Goal: Contribute content

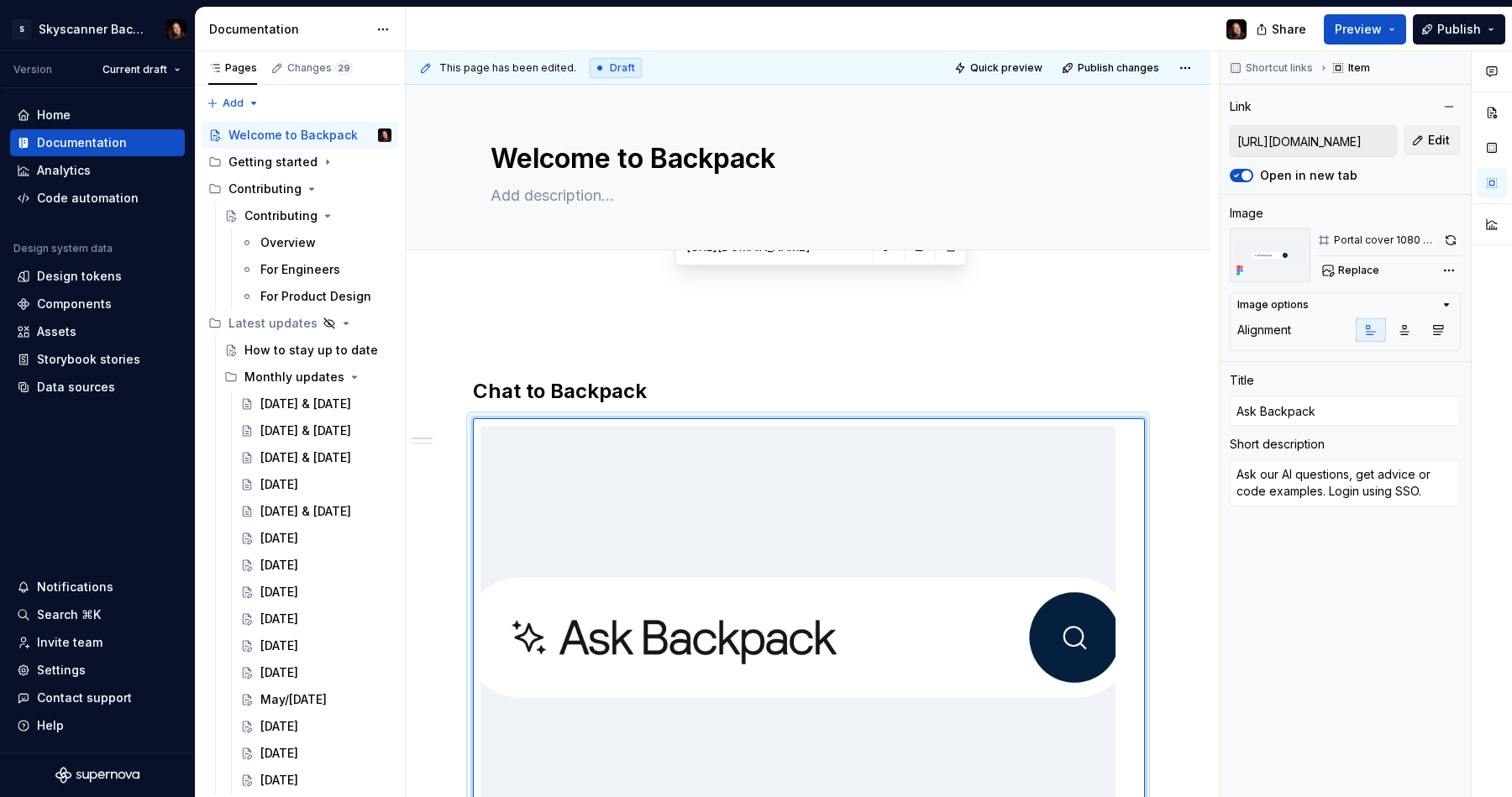
scroll to position [146, 0]
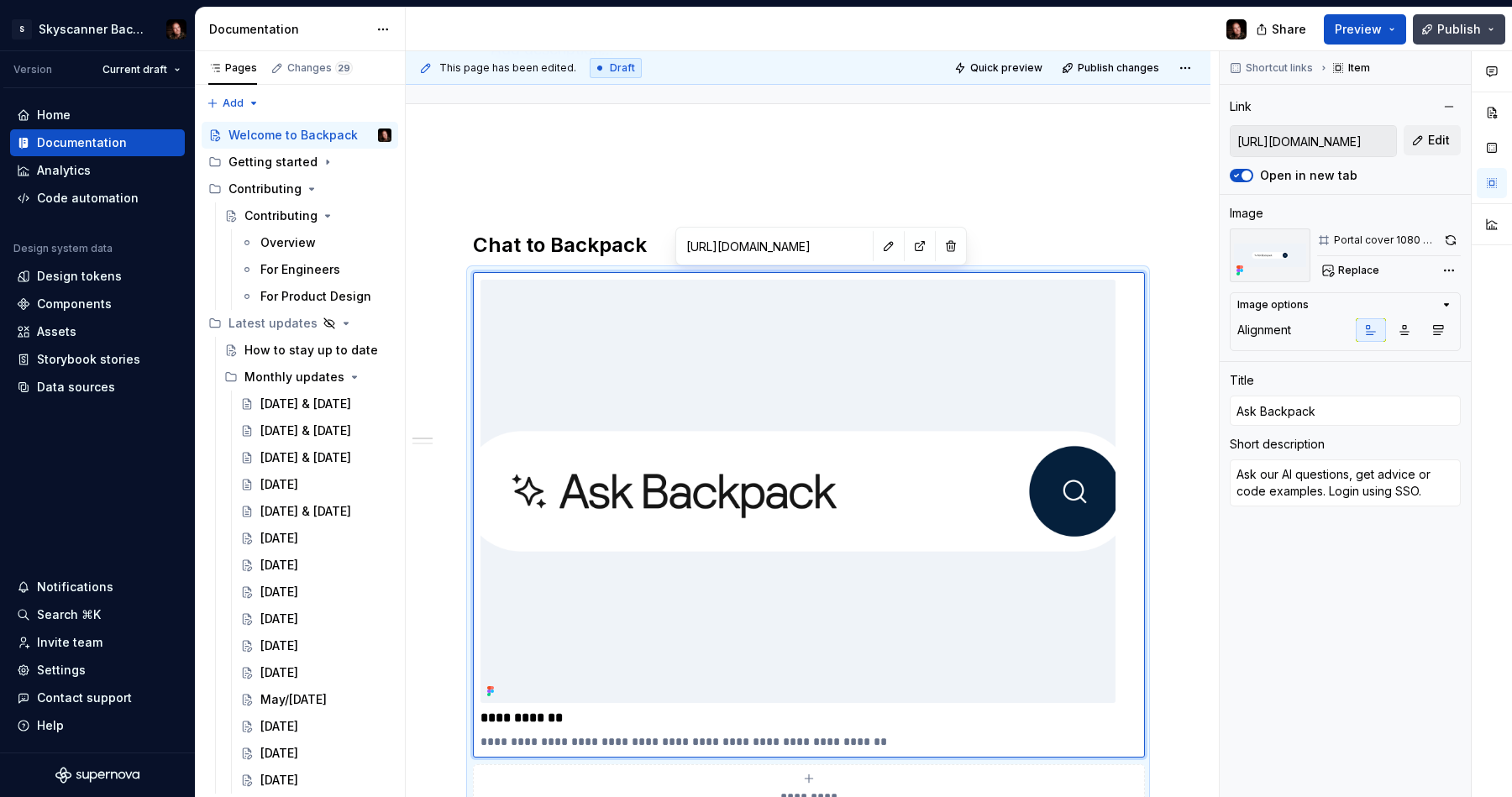
click at [1442, 34] on span "Publish" at bounding box center [1459, 29] width 43 height 17
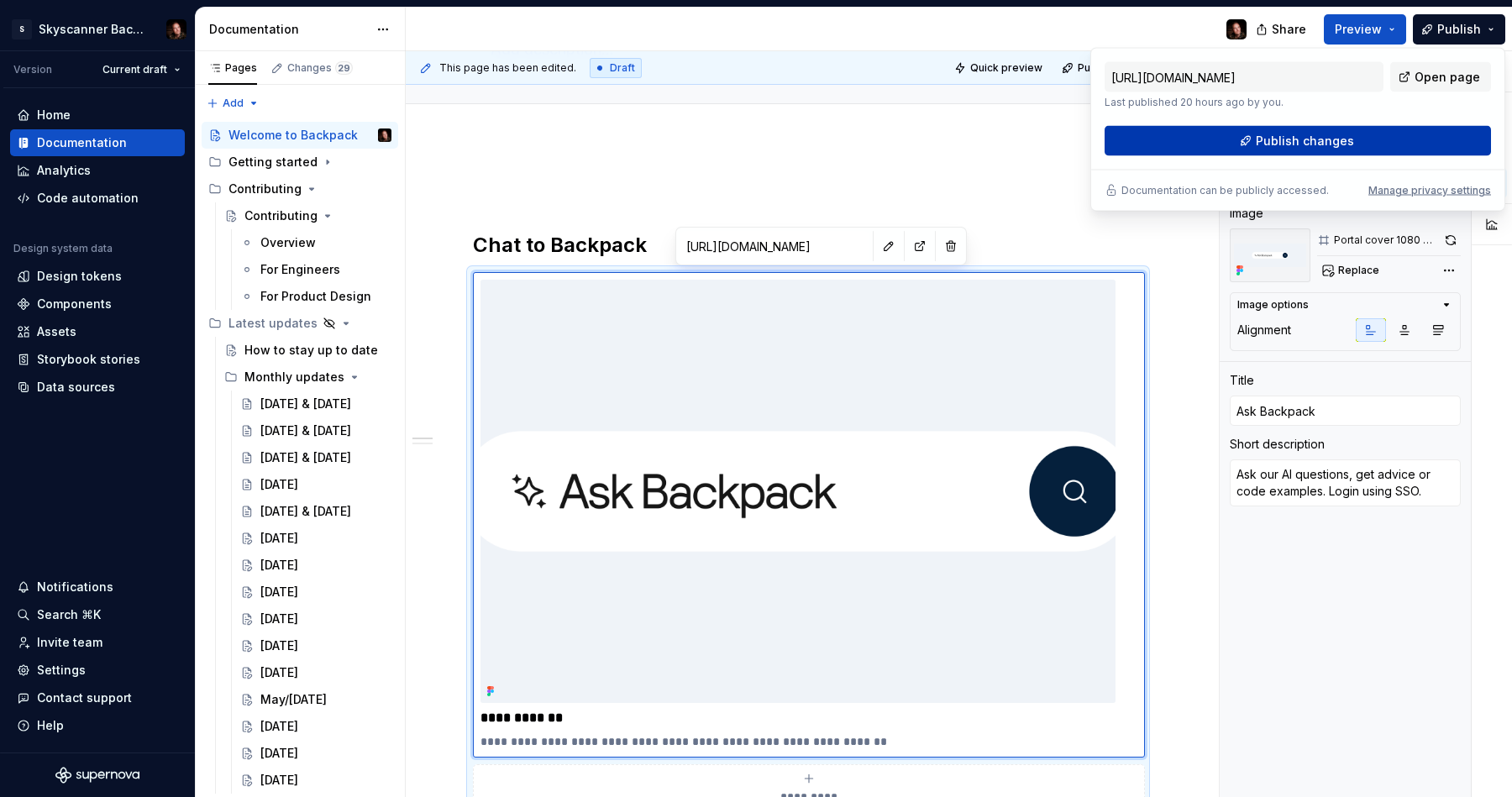
click at [1394, 136] on button "Publish changes" at bounding box center [1297, 141] width 387 height 30
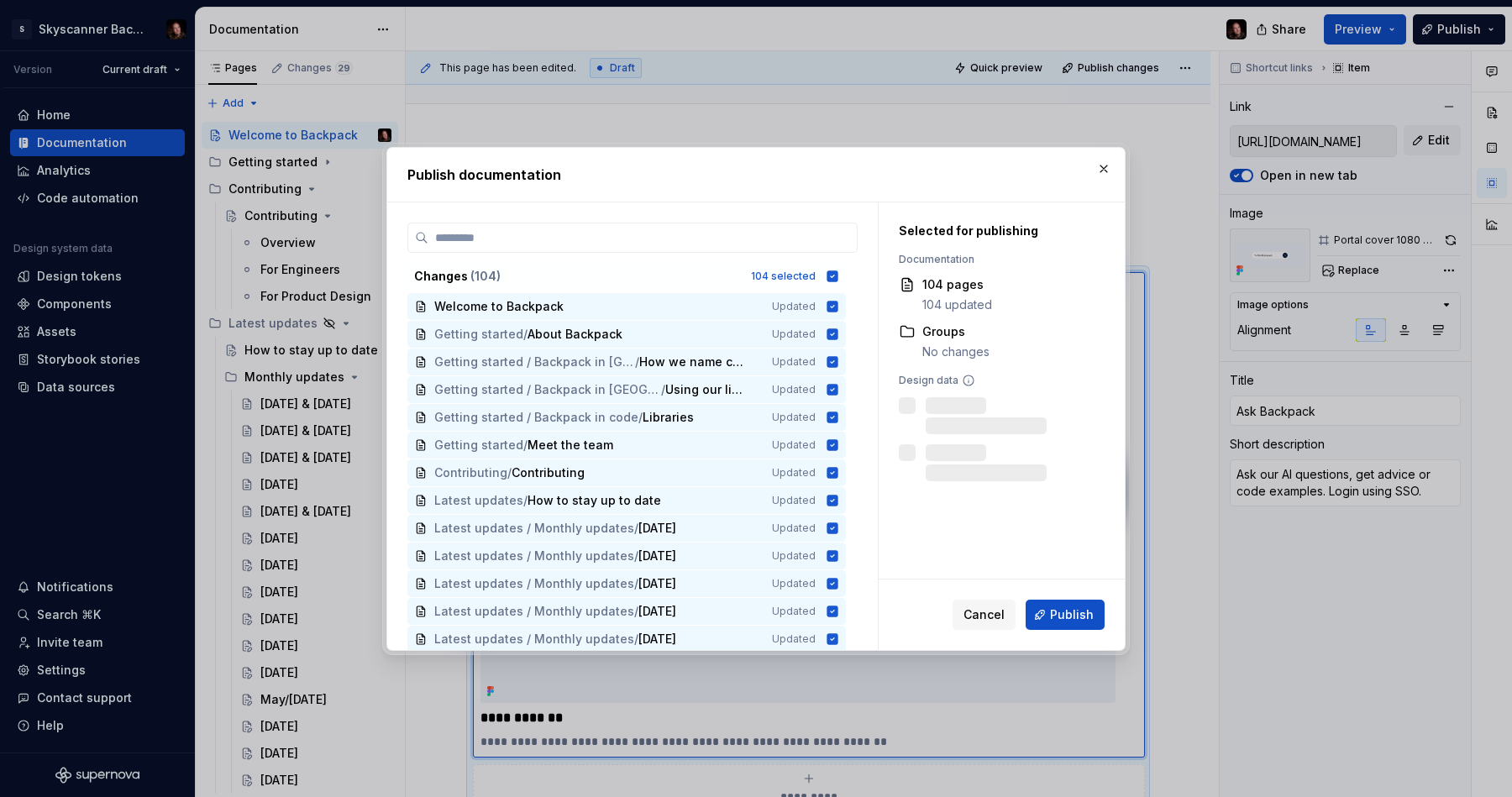
click at [1056, 615] on span "Publish" at bounding box center [1072, 615] width 43 height 17
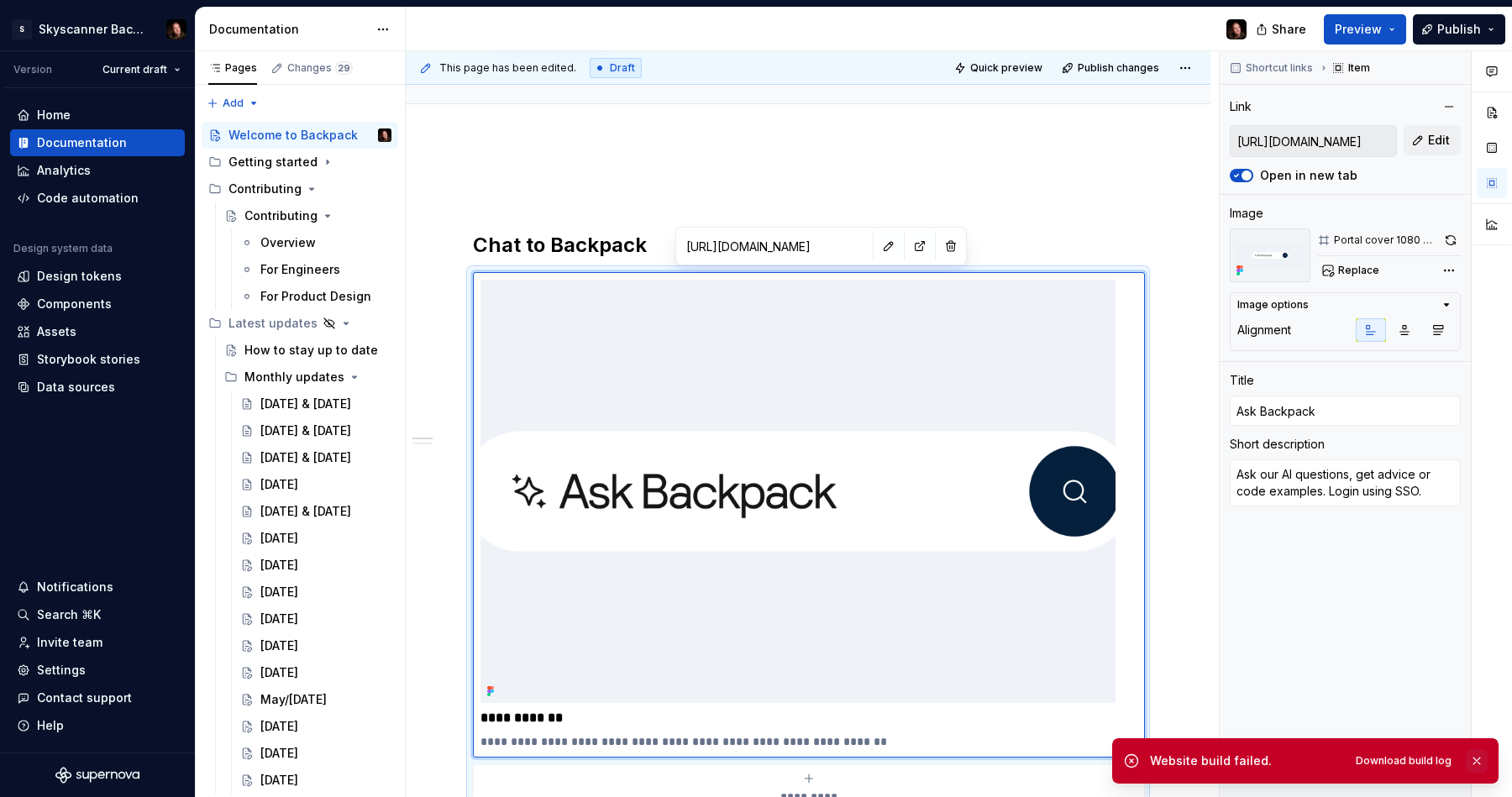
click at [1478, 762] on button "button" at bounding box center [1476, 760] width 22 height 24
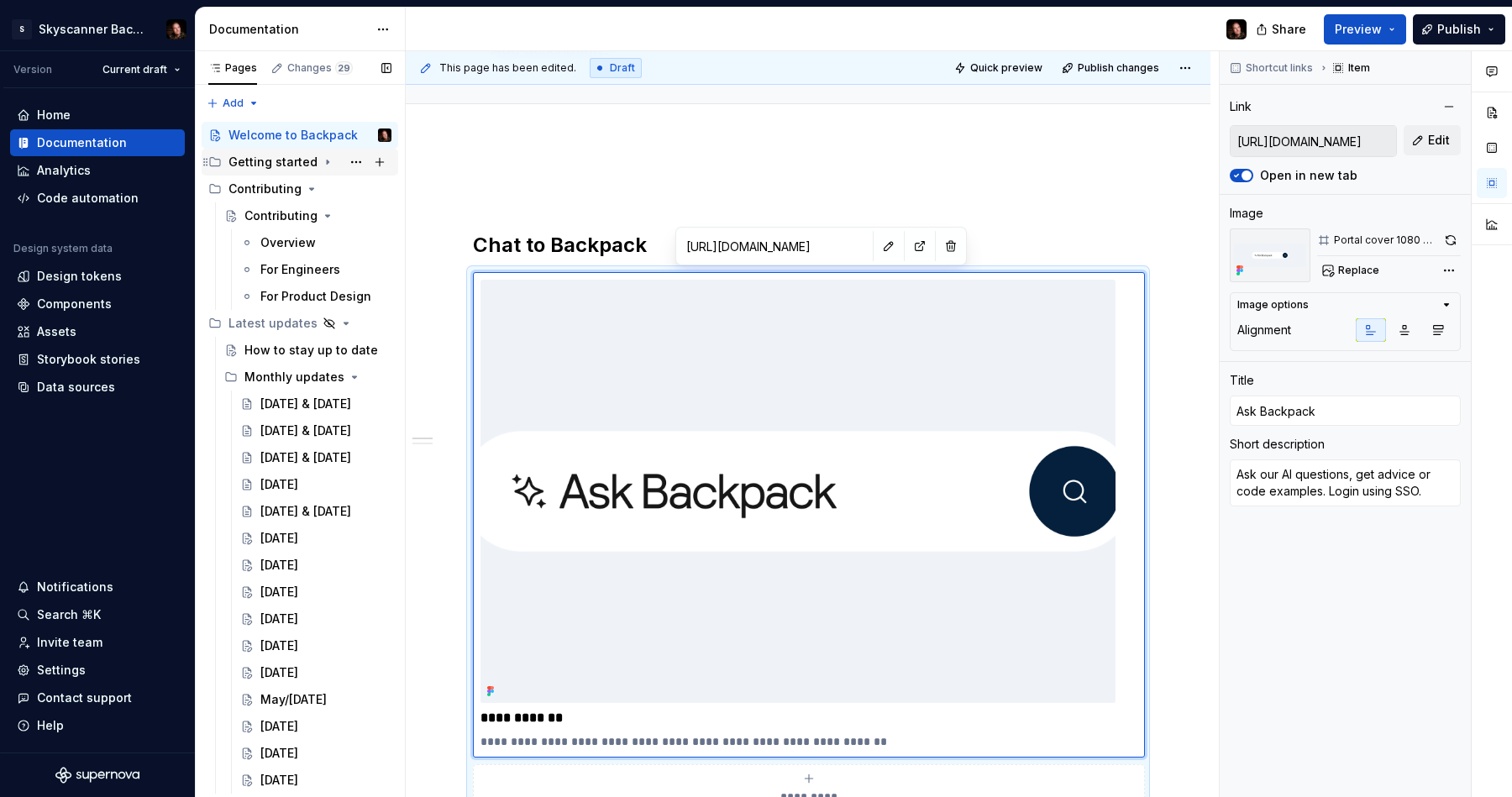
click at [259, 156] on div "Getting started" at bounding box center [273, 162] width 89 height 17
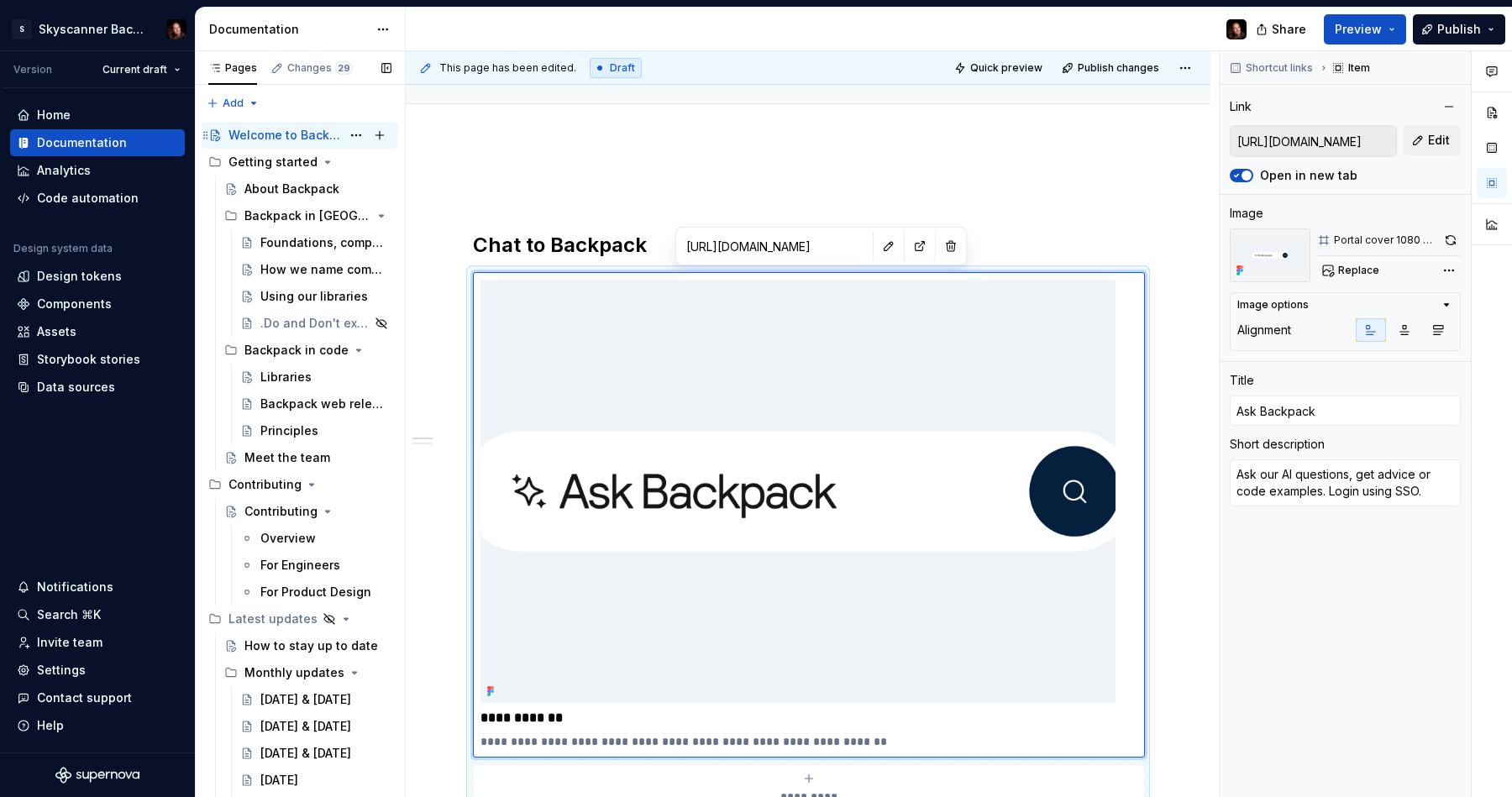
click at [279, 136] on div "Welcome to Backpack" at bounding box center [285, 135] width 113 height 17
click at [1450, 34] on span "Publish" at bounding box center [1459, 29] width 43 height 17
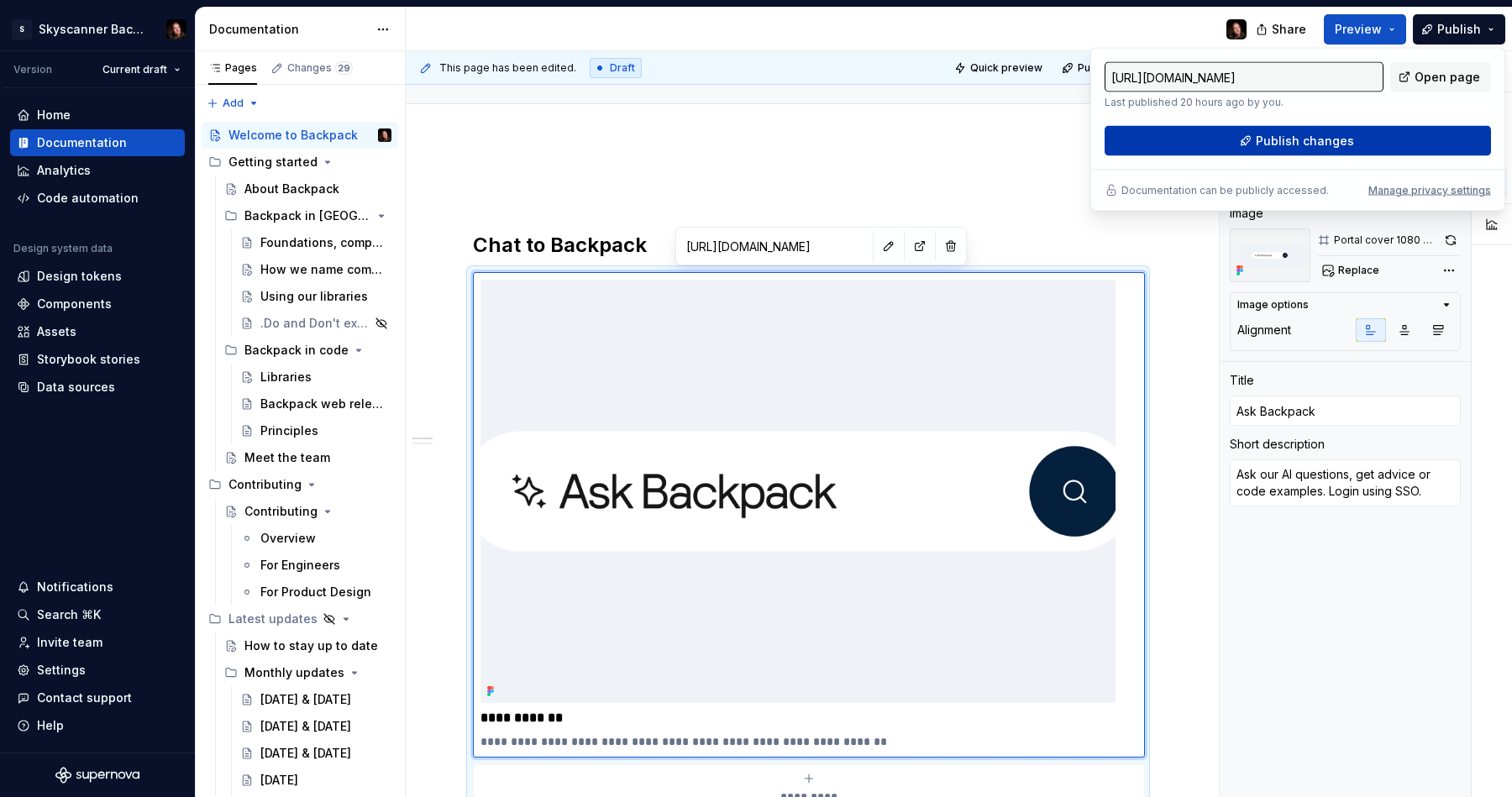
click at [1401, 132] on button "Publish changes" at bounding box center [1297, 141] width 387 height 30
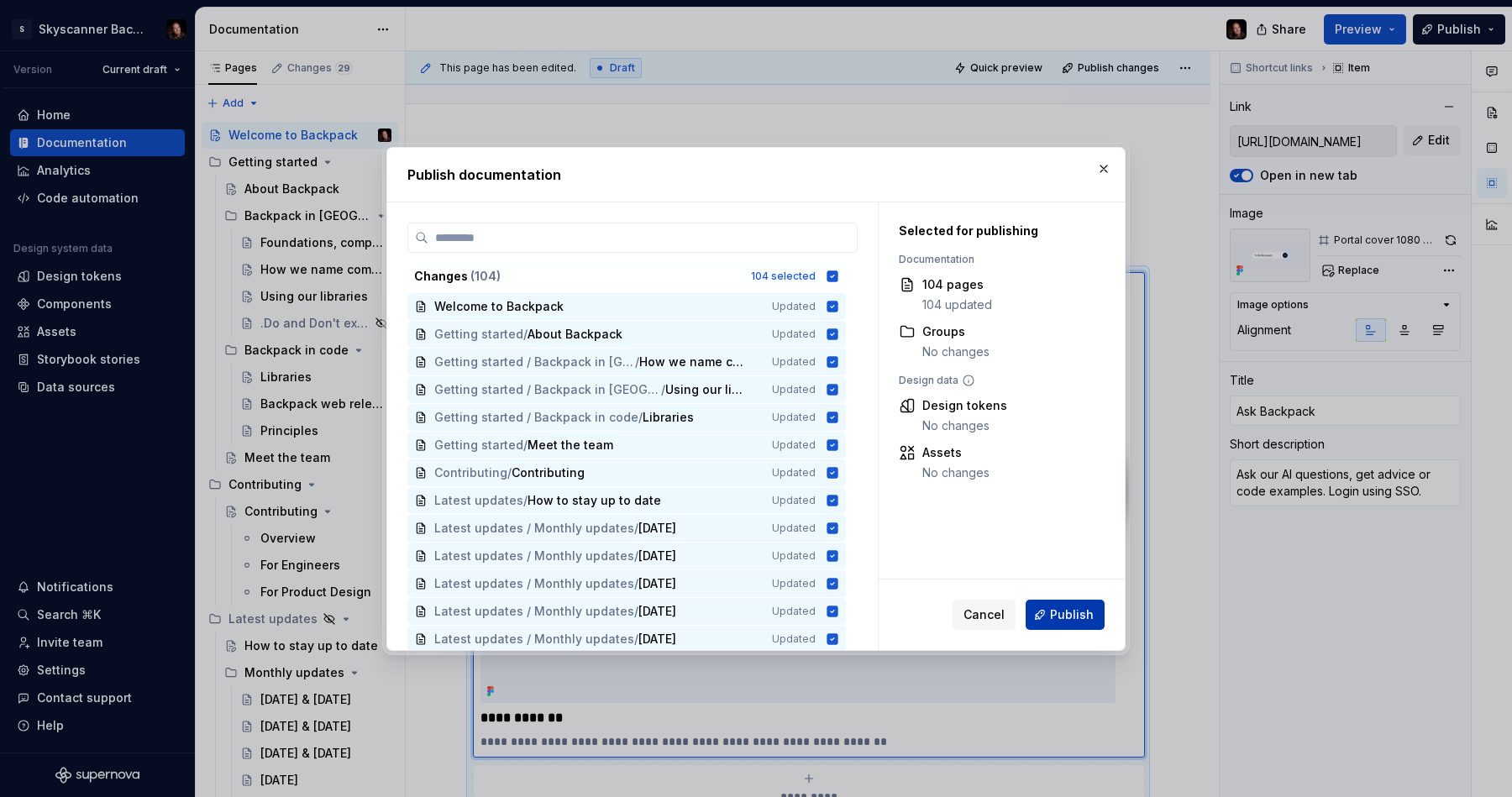
click at [1061, 629] on button "Publish" at bounding box center [1065, 614] width 79 height 30
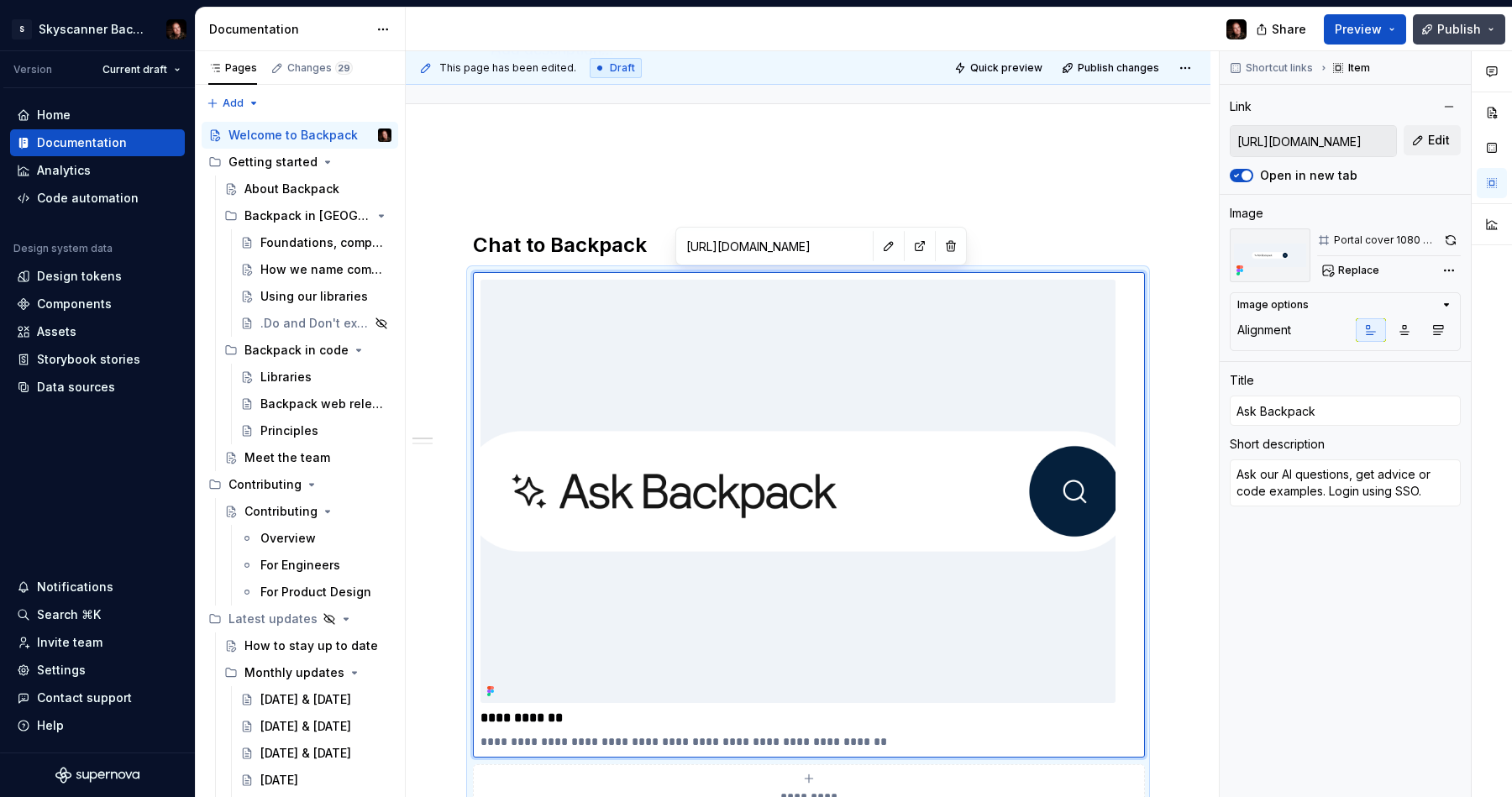
click at [1470, 33] on span "Publish" at bounding box center [1459, 29] width 43 height 17
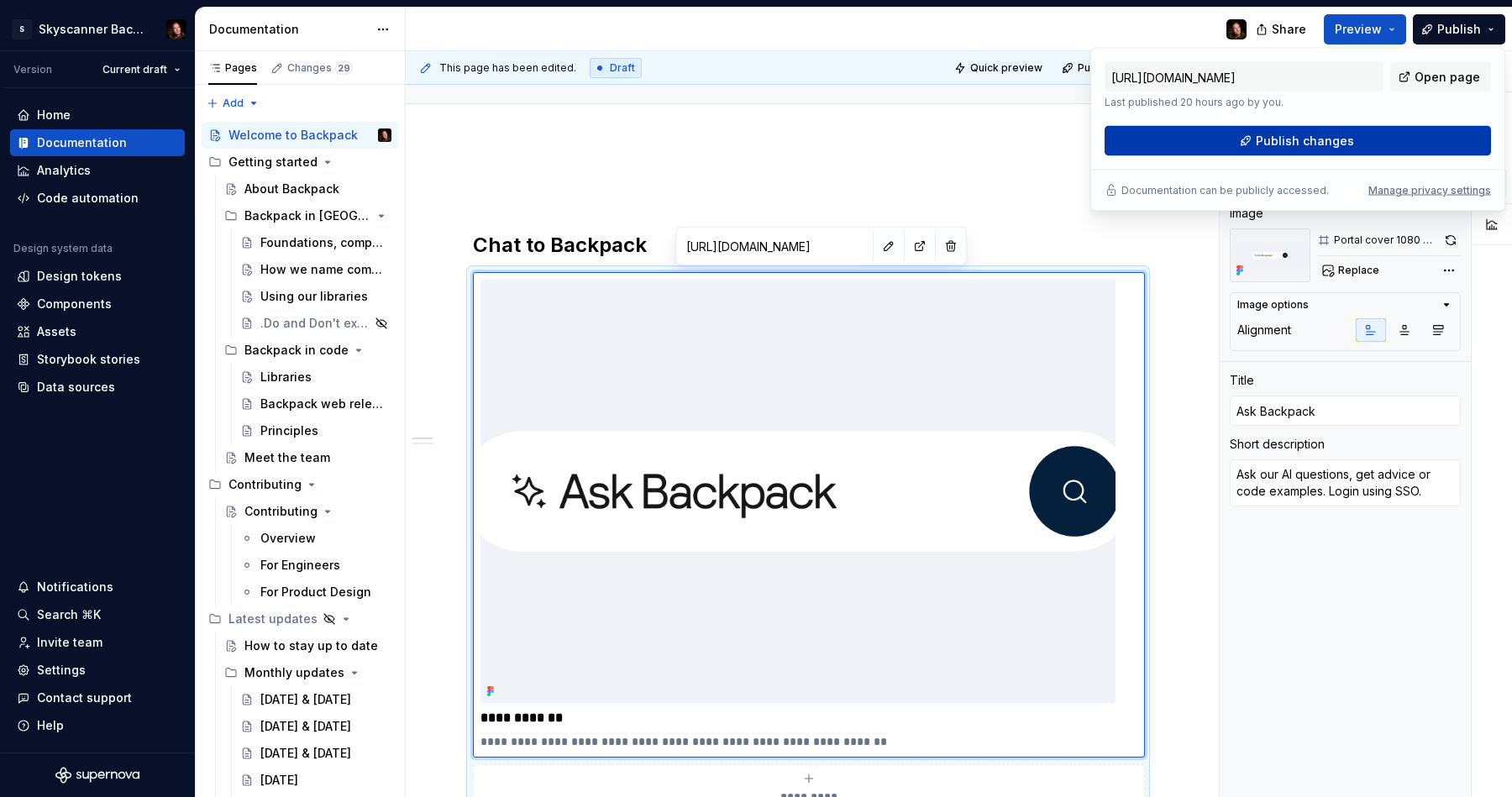
click at [1375, 129] on button "Publish changes" at bounding box center [1297, 141] width 387 height 30
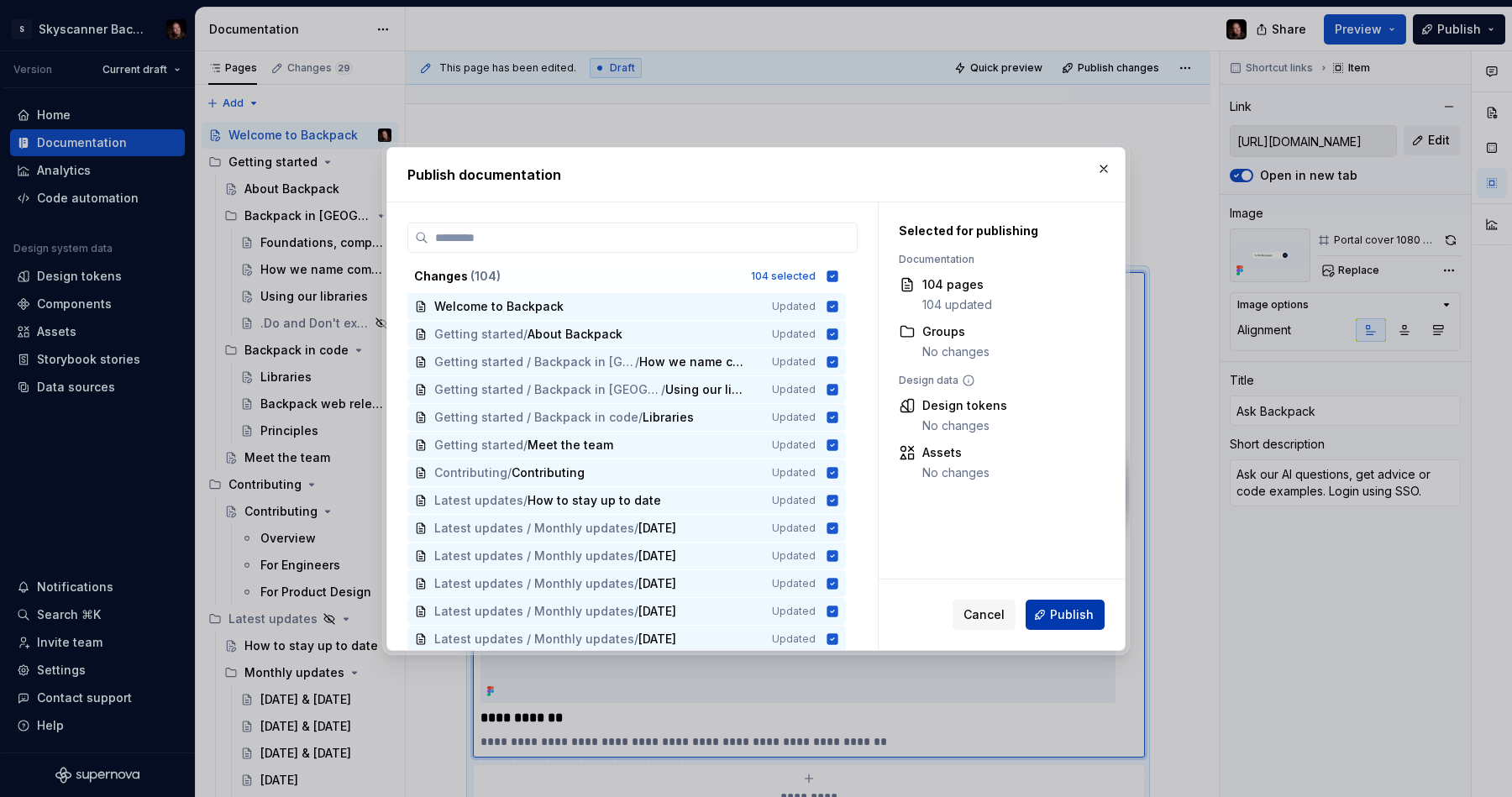
click at [1070, 607] on span "Publish" at bounding box center [1072, 615] width 43 height 17
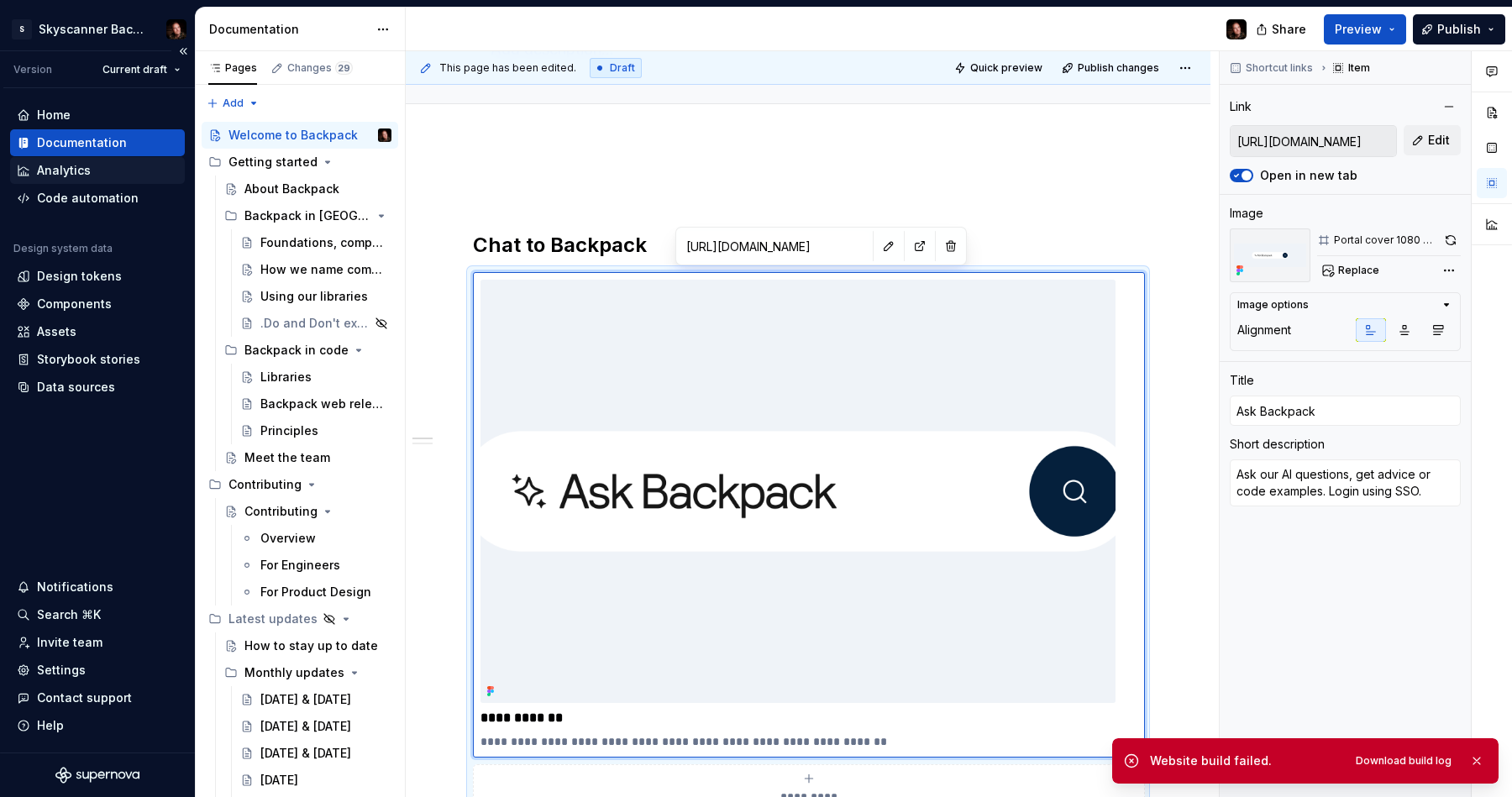
click at [78, 168] on div "Analytics" at bounding box center [63, 170] width 54 height 17
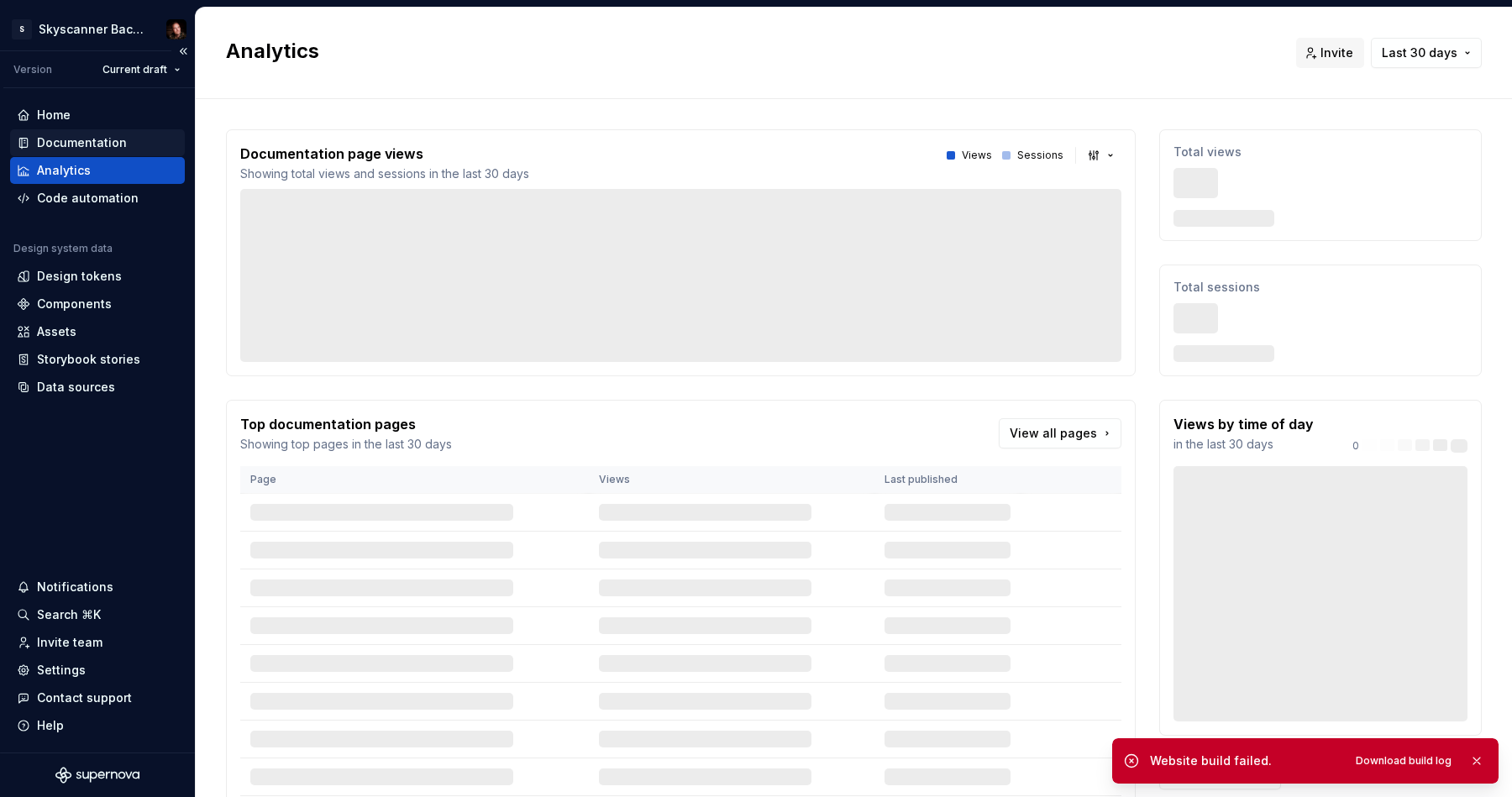
click at [86, 138] on div "Documentation" at bounding box center [82, 143] width 90 height 17
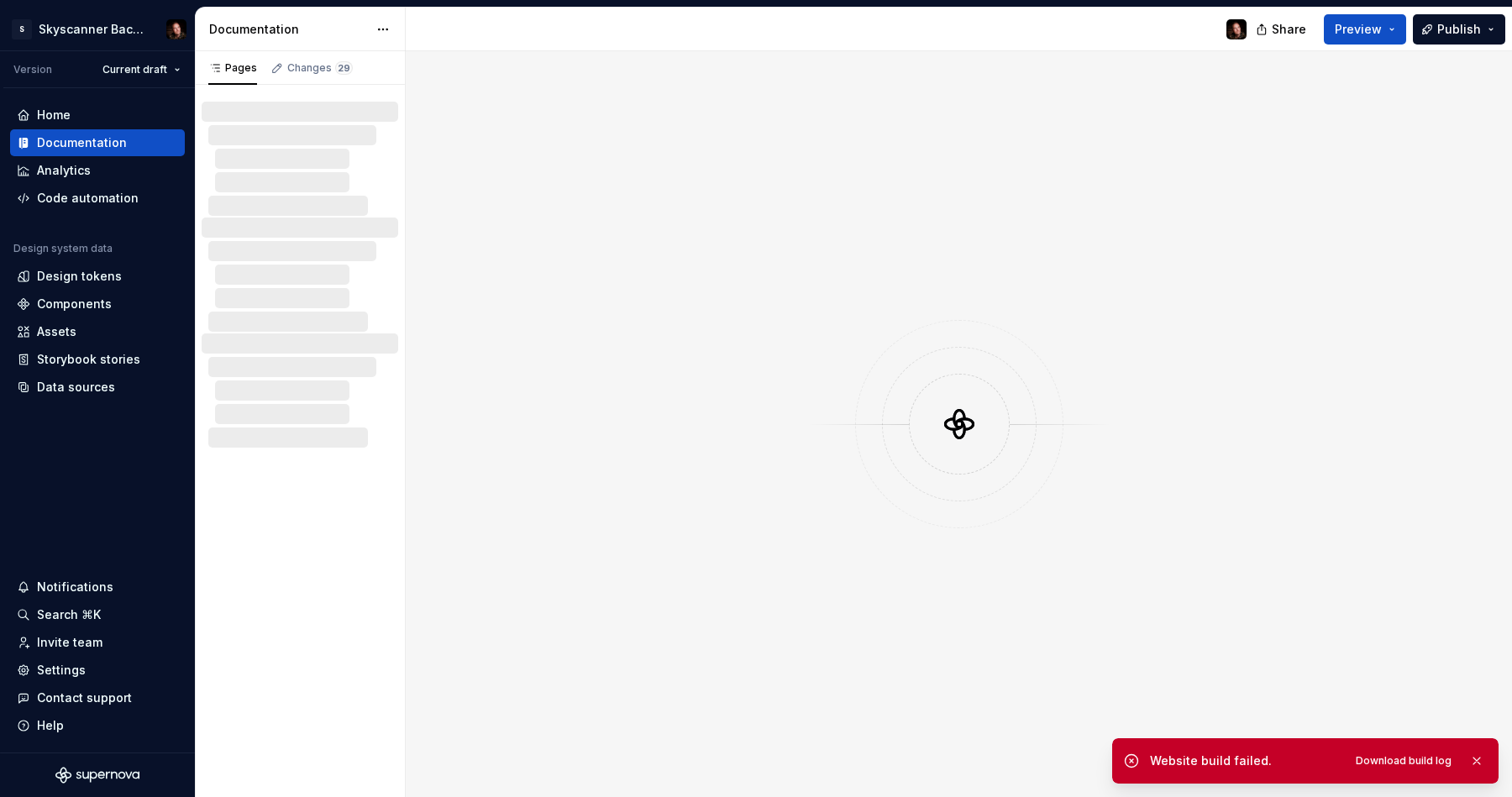
type textarea "*"
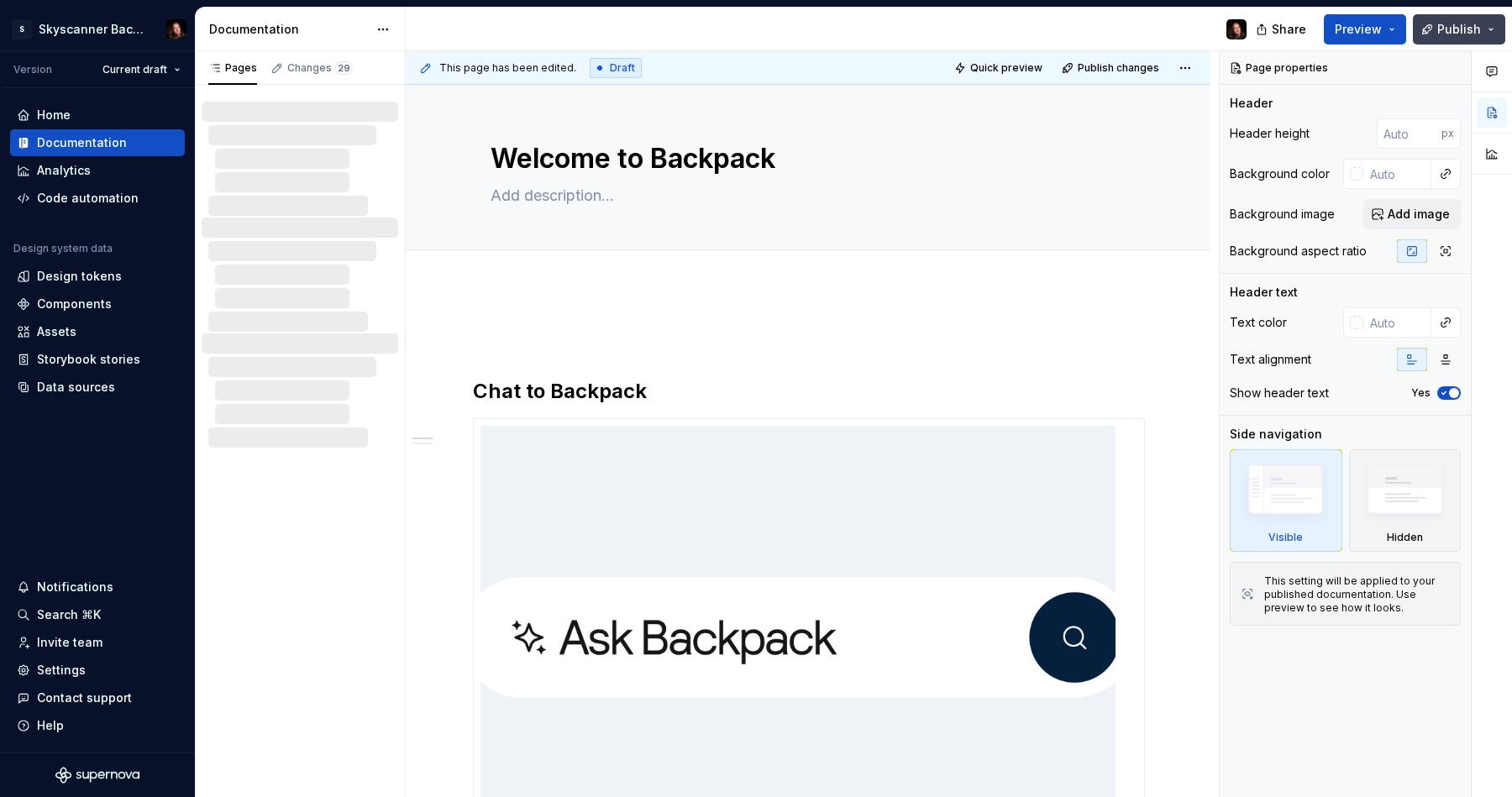
click at [1456, 41] on button "Publish" at bounding box center [1459, 29] width 92 height 30
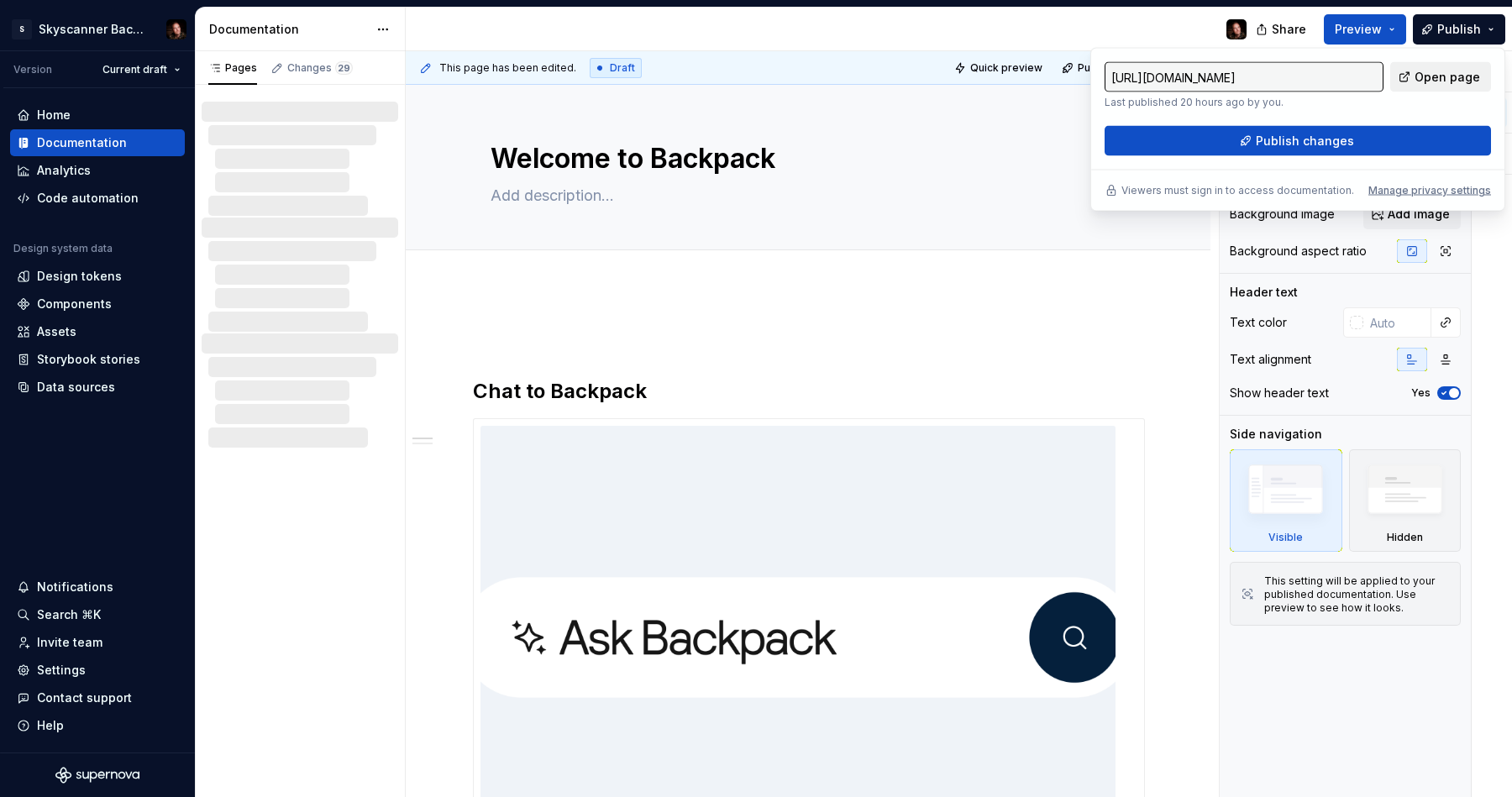
click at [1447, 79] on span "Open page" at bounding box center [1447, 77] width 66 height 17
type textarea "*"
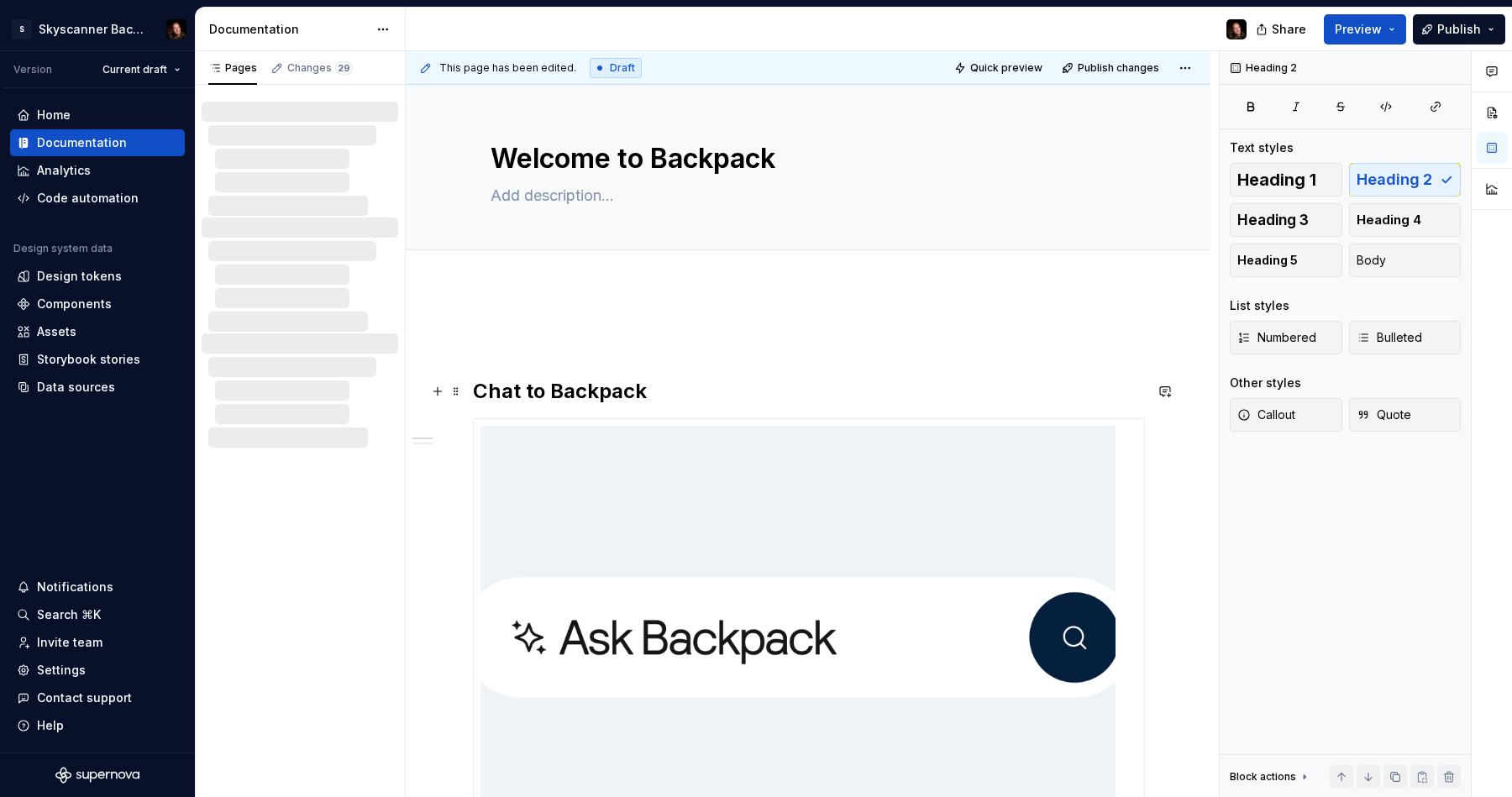
click at [541, 388] on h2 "Chat to Backpack" at bounding box center [808, 391] width 670 height 27
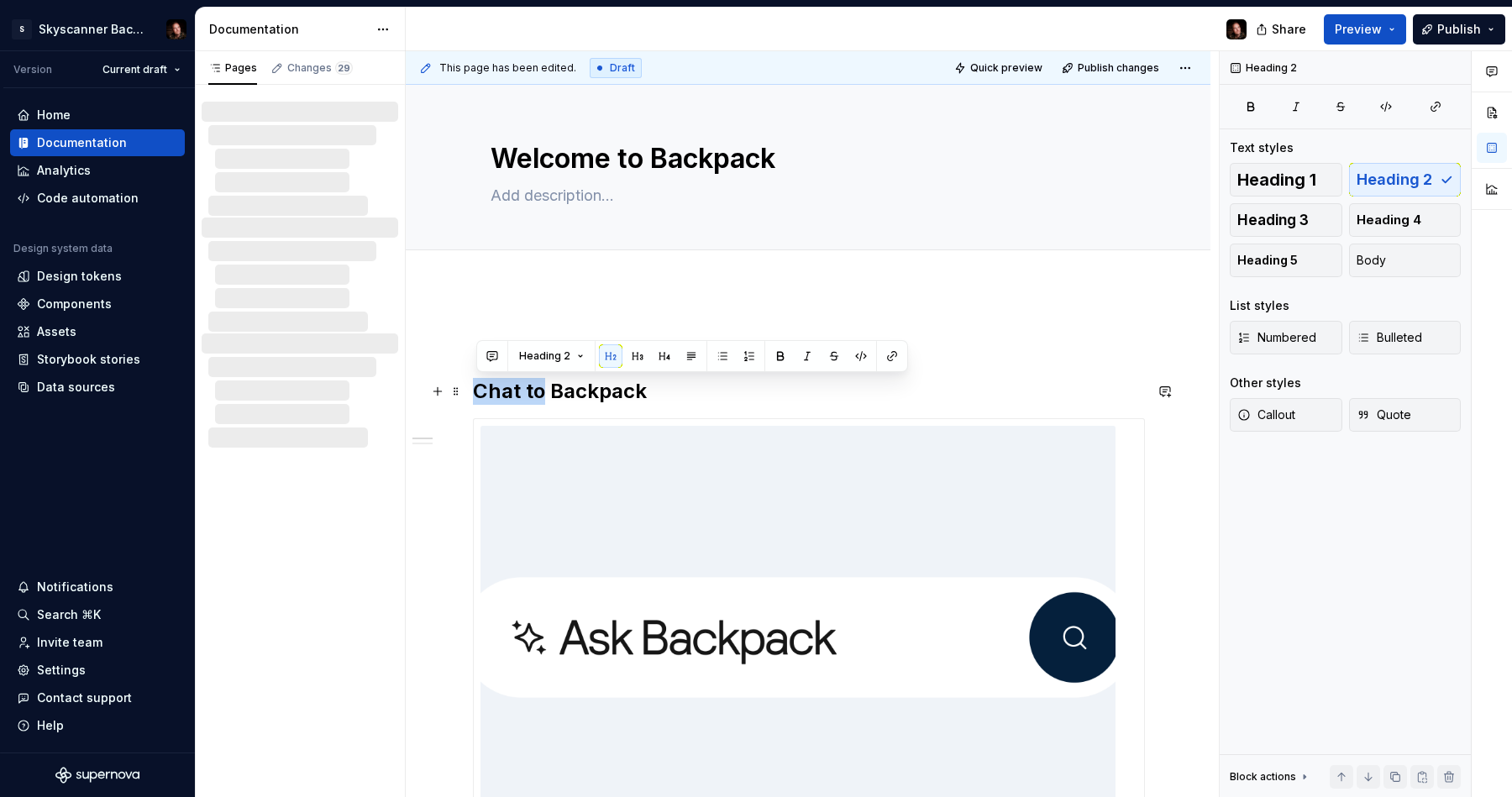
drag, startPoint x: 521, startPoint y: 390, endPoint x: 478, endPoint y: 391, distance: 43.0
click at [478, 391] on h2 "Chat to Backpack" at bounding box center [808, 391] width 670 height 27
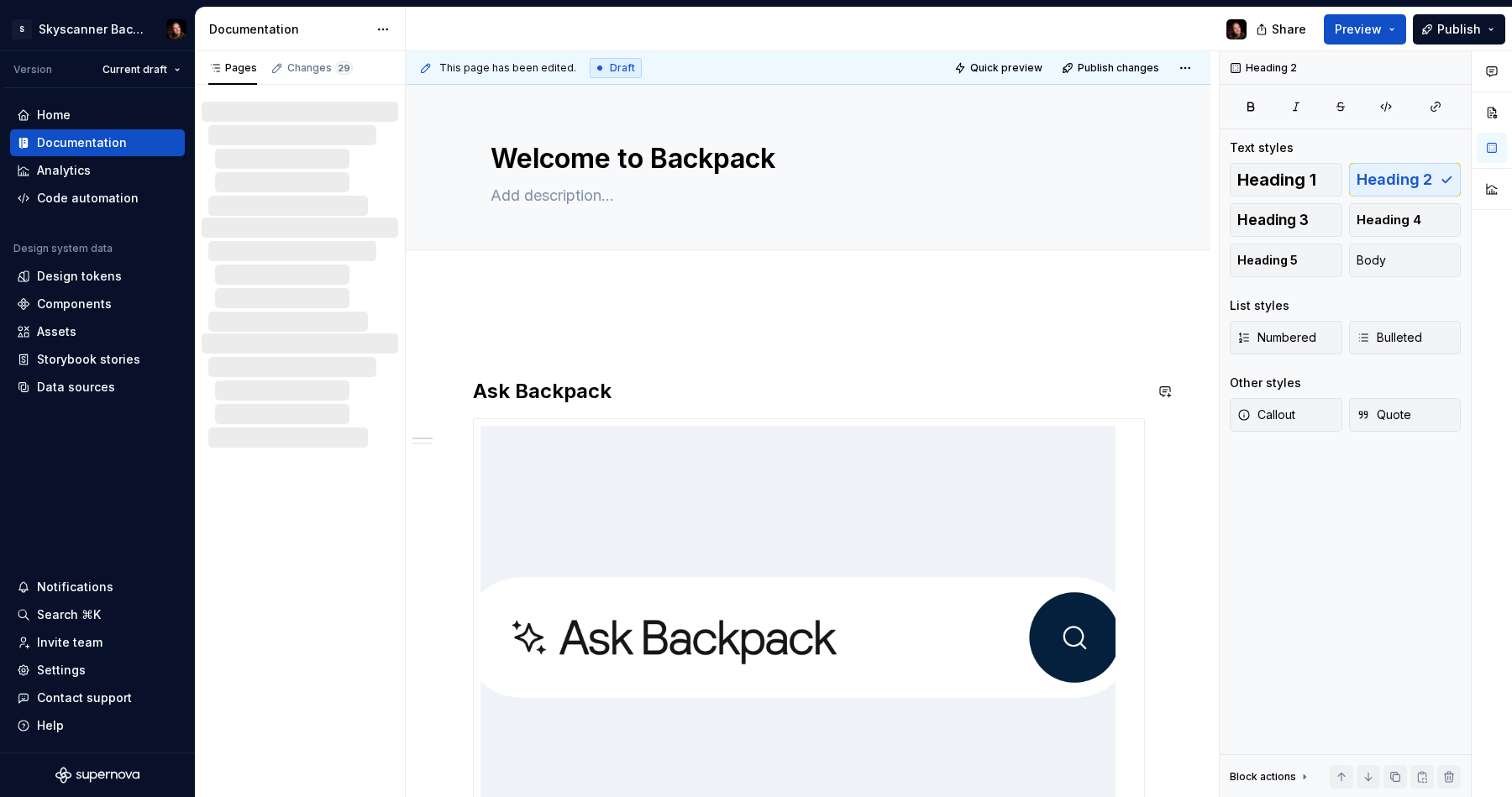
click at [926, 486] on img at bounding box center [798, 638] width 635 height 423
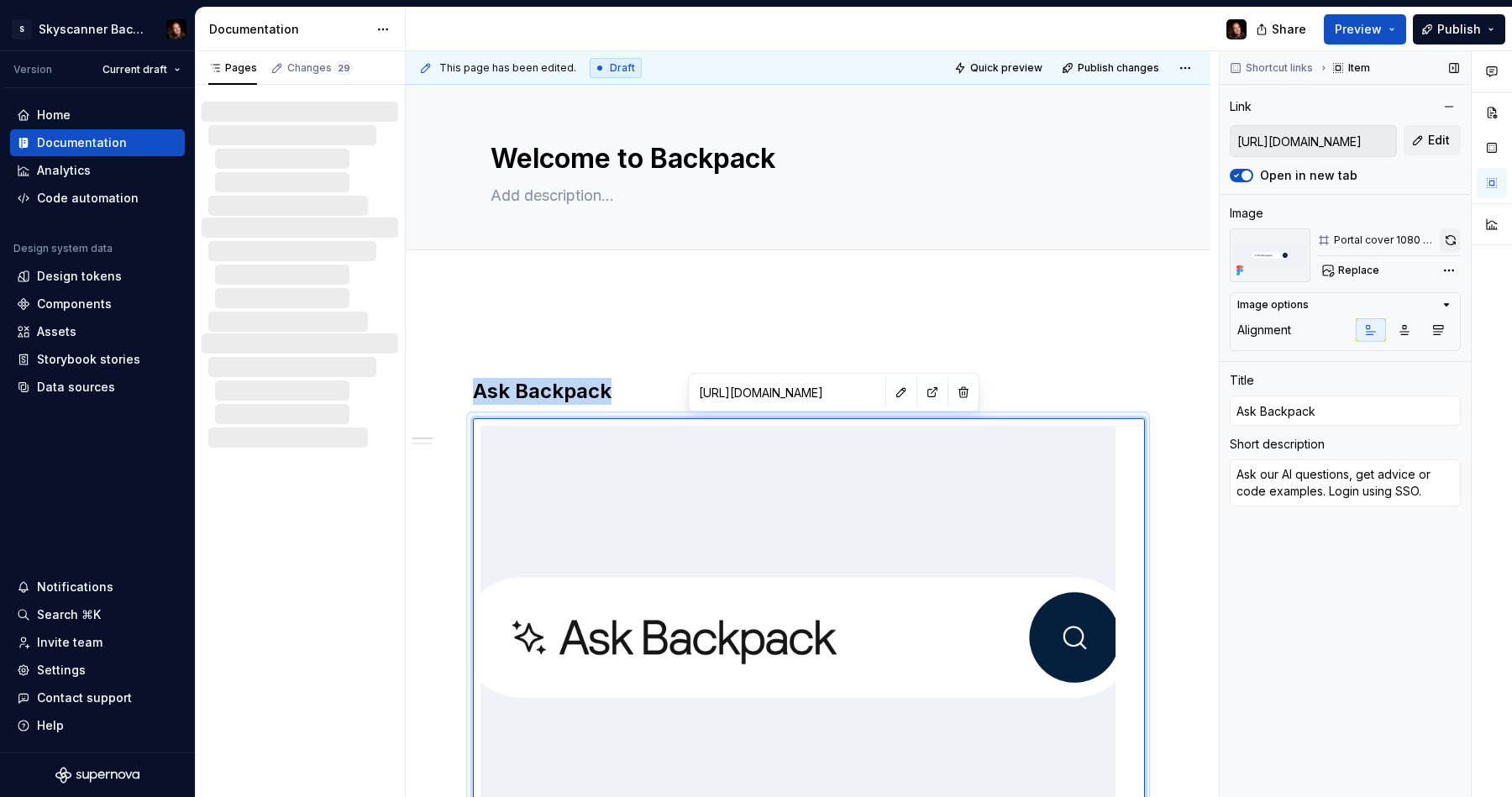
click at [1453, 235] on button "button" at bounding box center [1450, 240] width 21 height 24
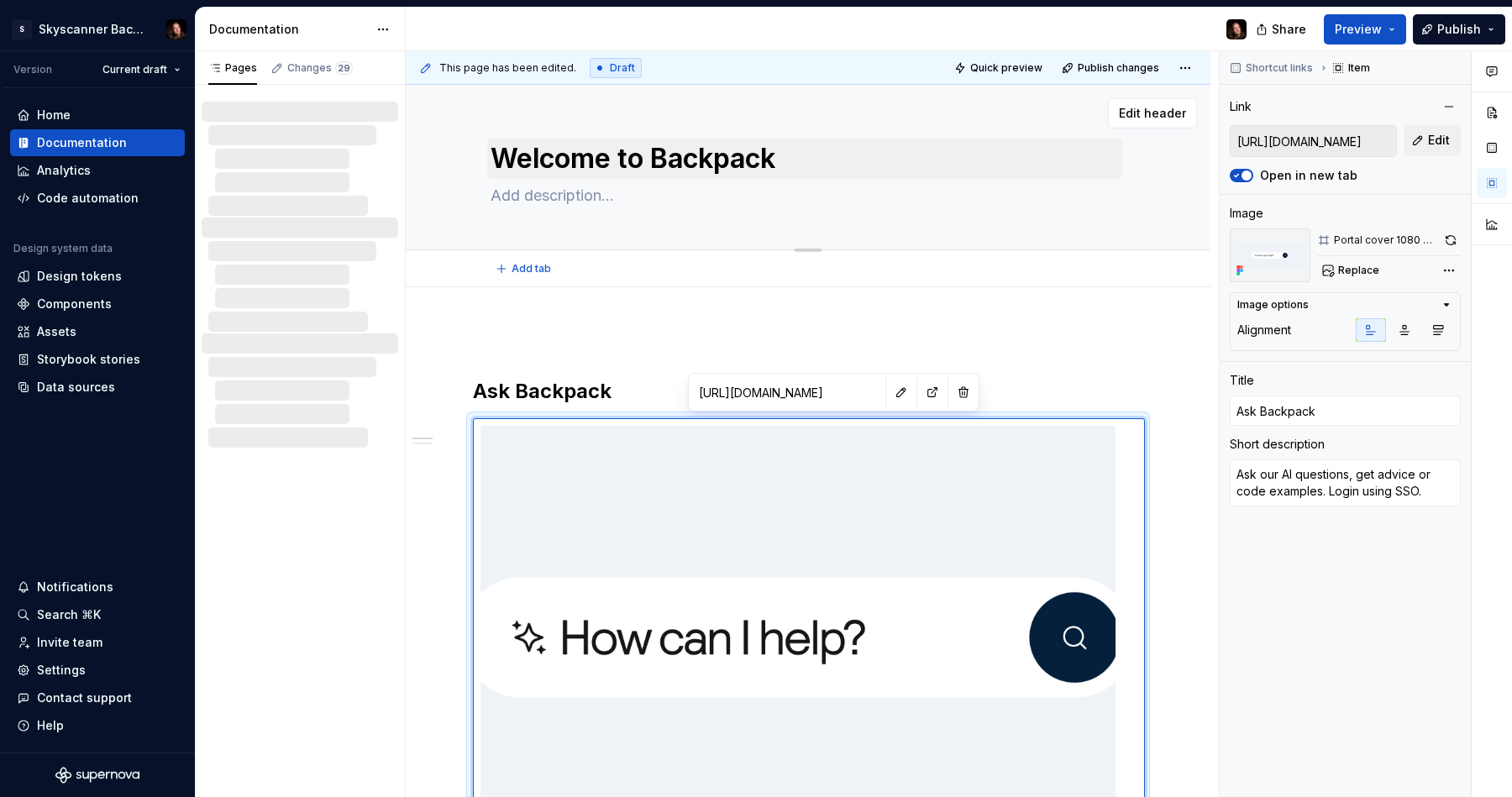
type textarea "*"
